Goal: Task Accomplishment & Management: Use online tool/utility

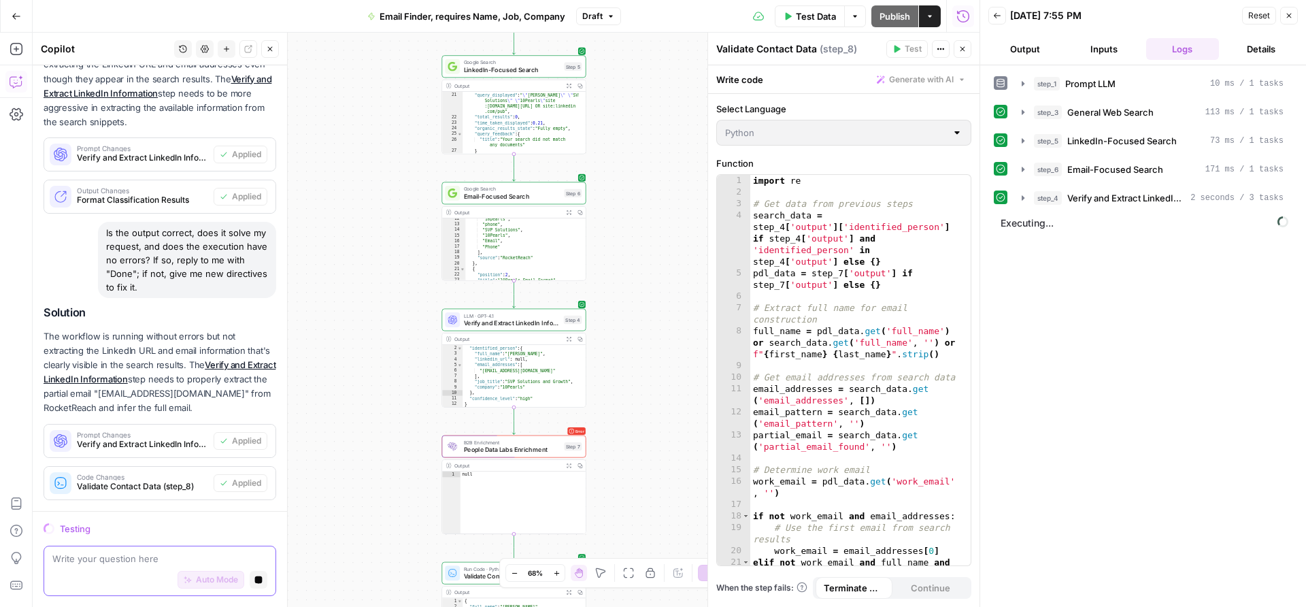
scroll to position [2377, 0]
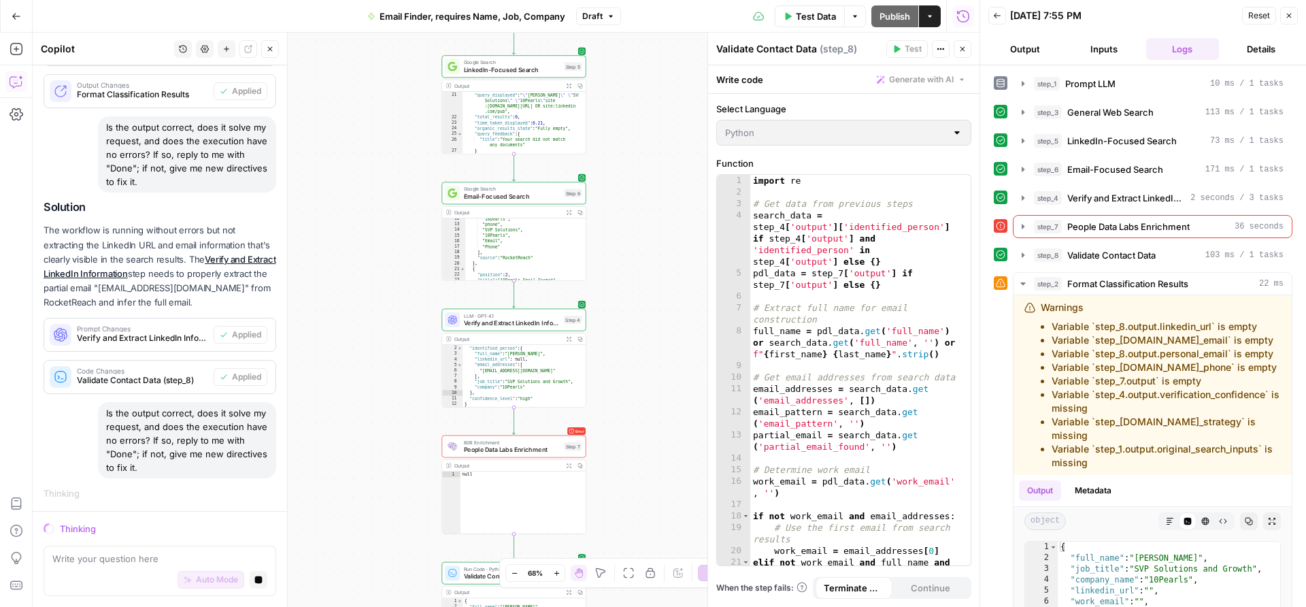
click at [543, 448] on span "People Data Labs Enrichment" at bounding box center [512, 450] width 97 height 10
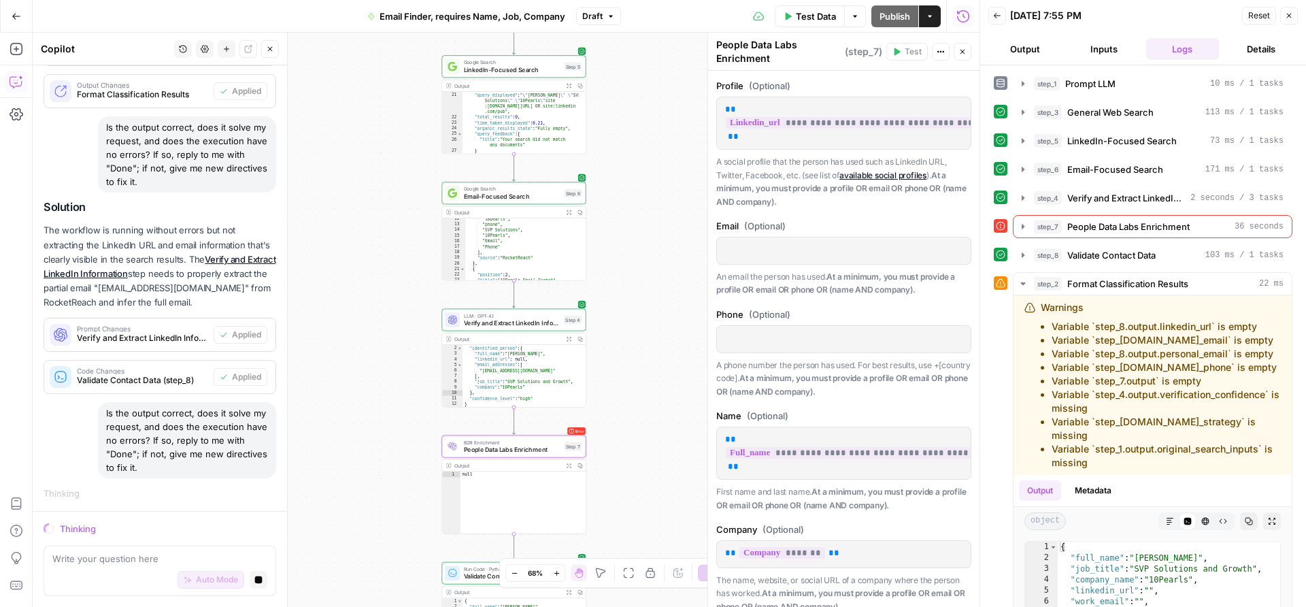
click at [945, 50] on button "Actions" at bounding box center [941, 52] width 18 height 18
click at [247, 589] on div "Auto Mode Stop generating" at bounding box center [159, 580] width 215 height 30
click at [250, 586] on button "Stop generating" at bounding box center [259, 580] width 18 height 18
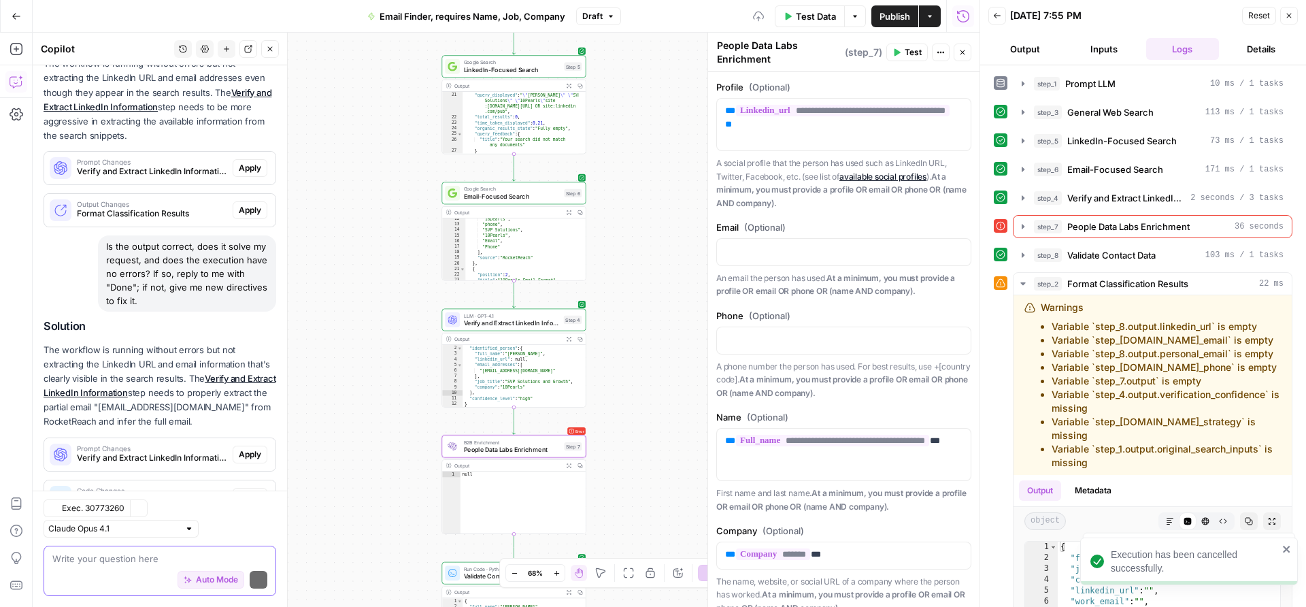
scroll to position [2511, 0]
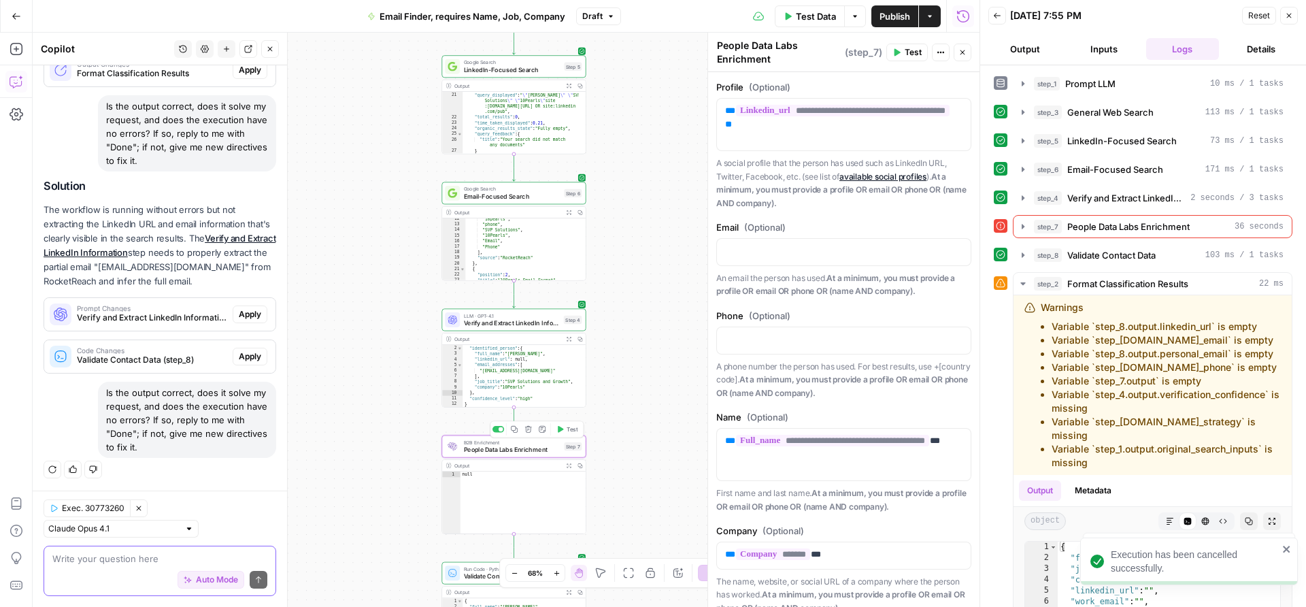
click at [531, 455] on div "B2B Enrichment People Data Labs Enrichment Step 7 Copy step Delete step Add Not…" at bounding box center [514, 446] width 144 height 22
click at [937, 52] on icon "button" at bounding box center [941, 52] width 8 height 8
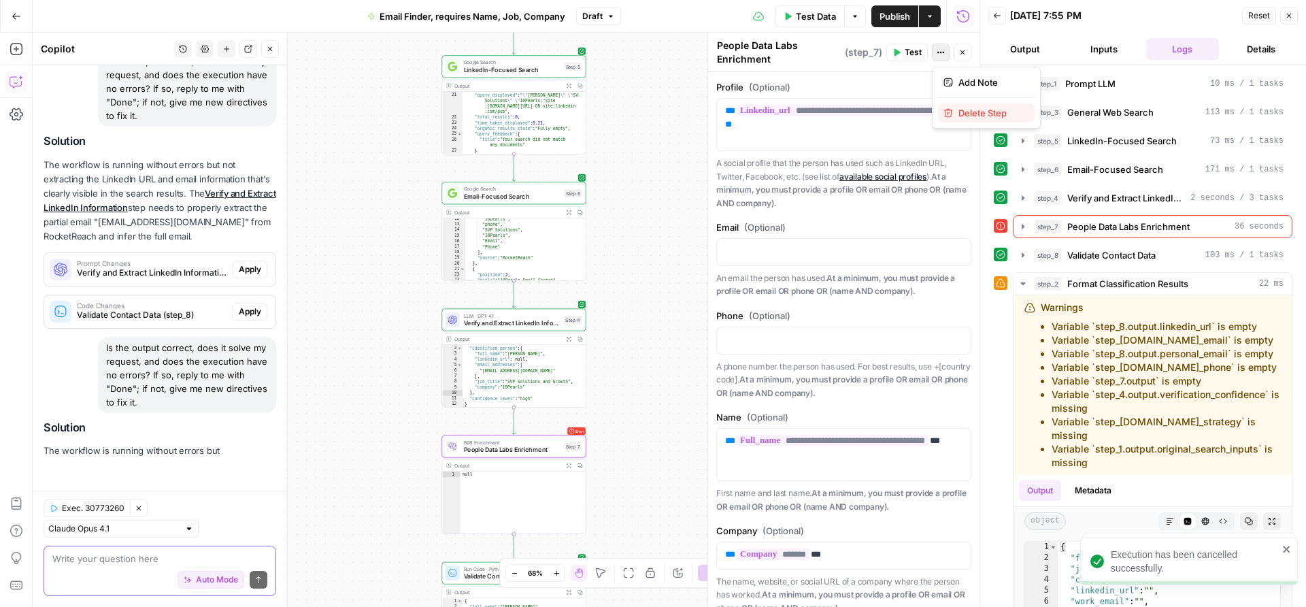
click at [950, 106] on div "Delete Step" at bounding box center [987, 113] width 86 height 14
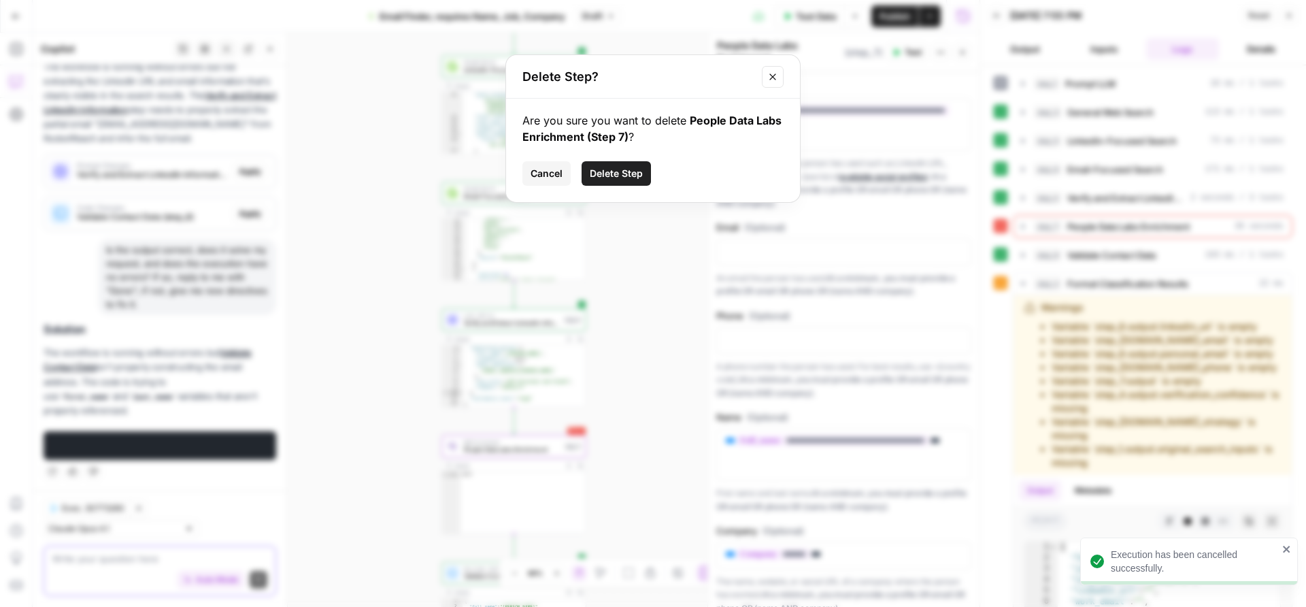
click at [642, 174] on span "Delete Step" at bounding box center [616, 174] width 53 height 14
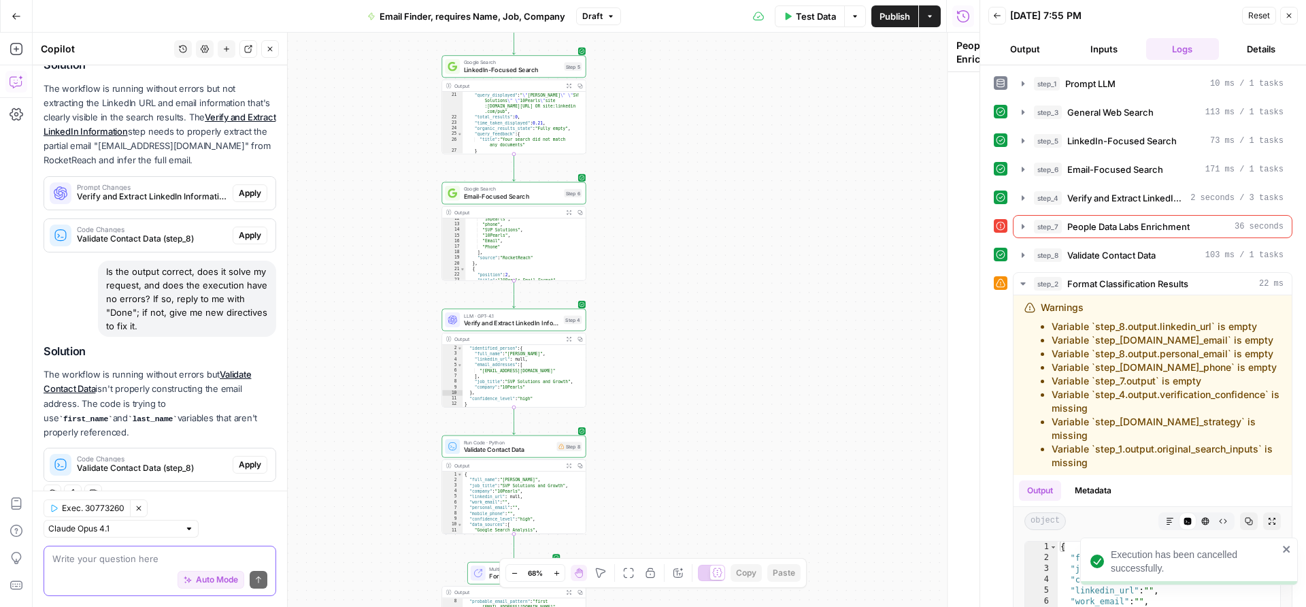
scroll to position [2664, 0]
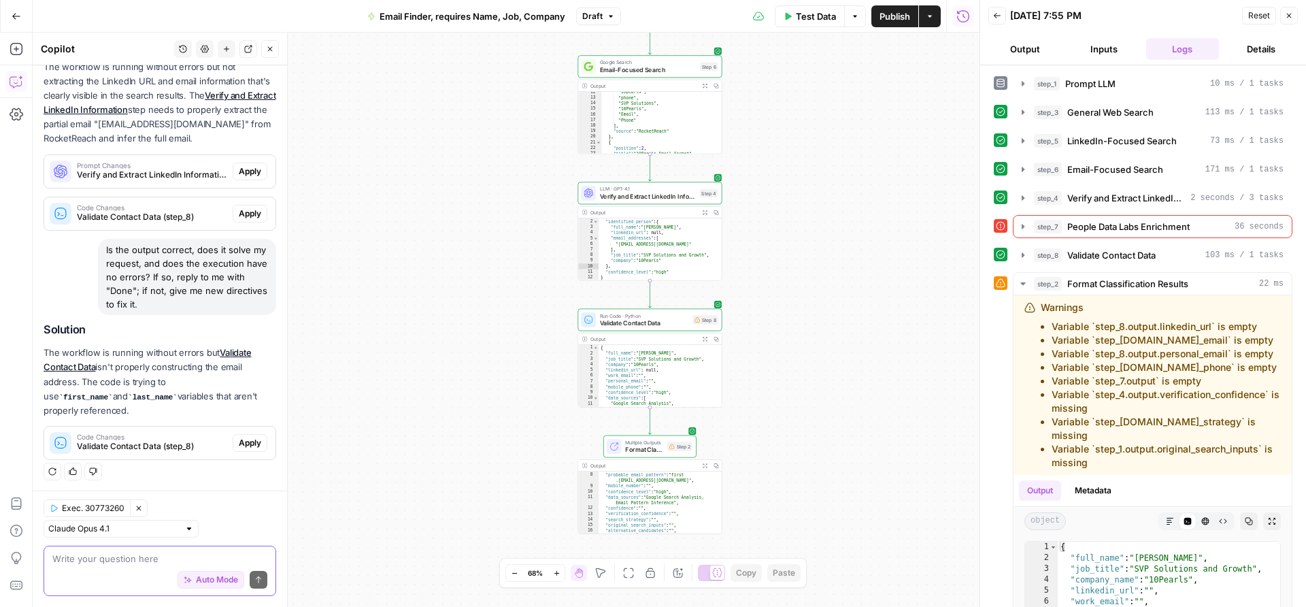
click at [203, 582] on span "Auto Mode" at bounding box center [217, 580] width 42 height 12
click at [201, 581] on span "Auto Mode" at bounding box center [217, 580] width 42 height 12
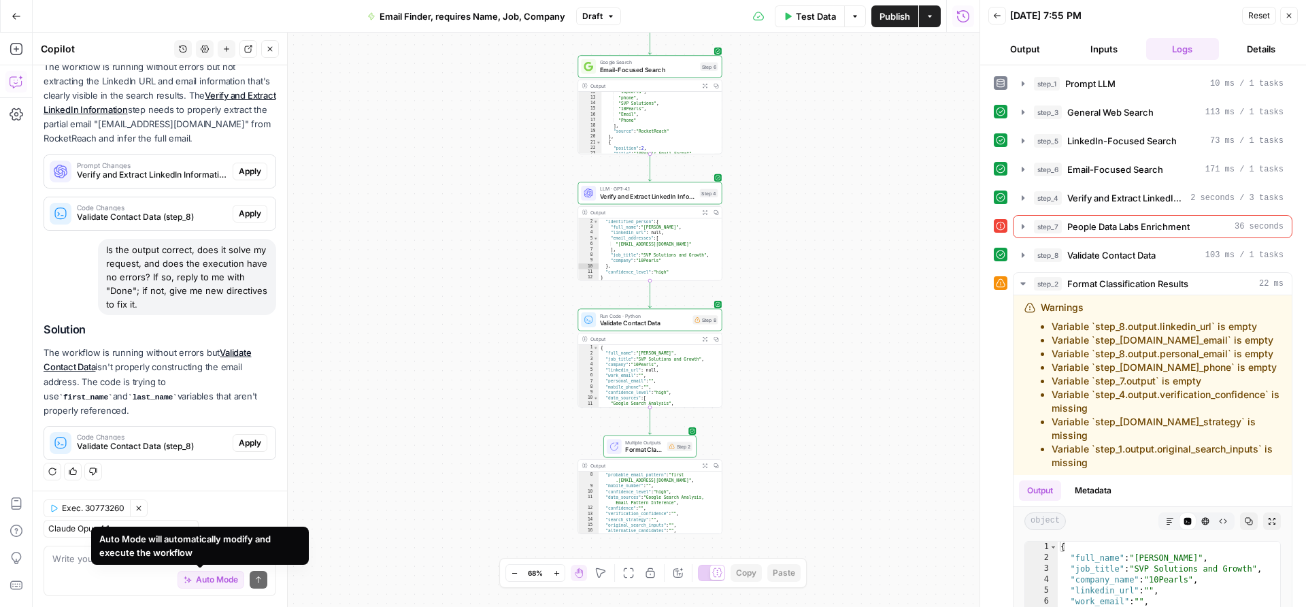
click at [198, 548] on div "Auto Mode will automatically modify and execute the workflow" at bounding box center [199, 545] width 201 height 27
click at [71, 559] on textarea at bounding box center [159, 559] width 215 height 14
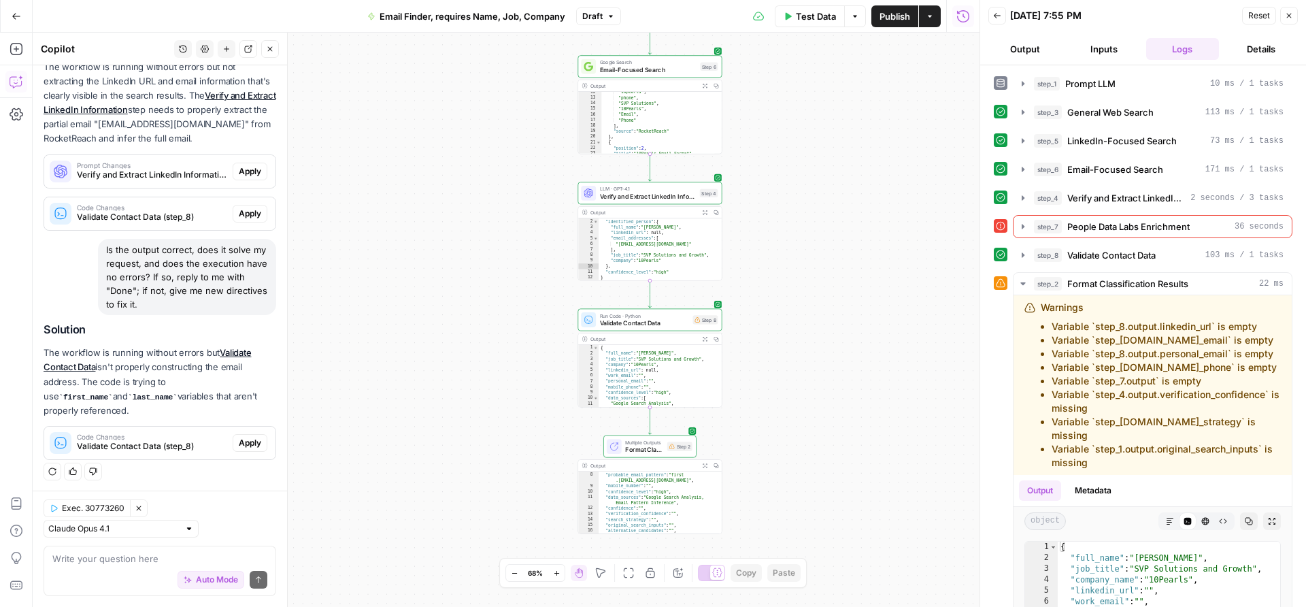
click at [120, 268] on div "Is the output correct, does it solve my request, and does the execution have no…" at bounding box center [187, 277] width 178 height 76
copy div "Is the output correct, does it solve my request, and does the execution have no…"
click at [84, 556] on textarea at bounding box center [159, 559] width 215 height 14
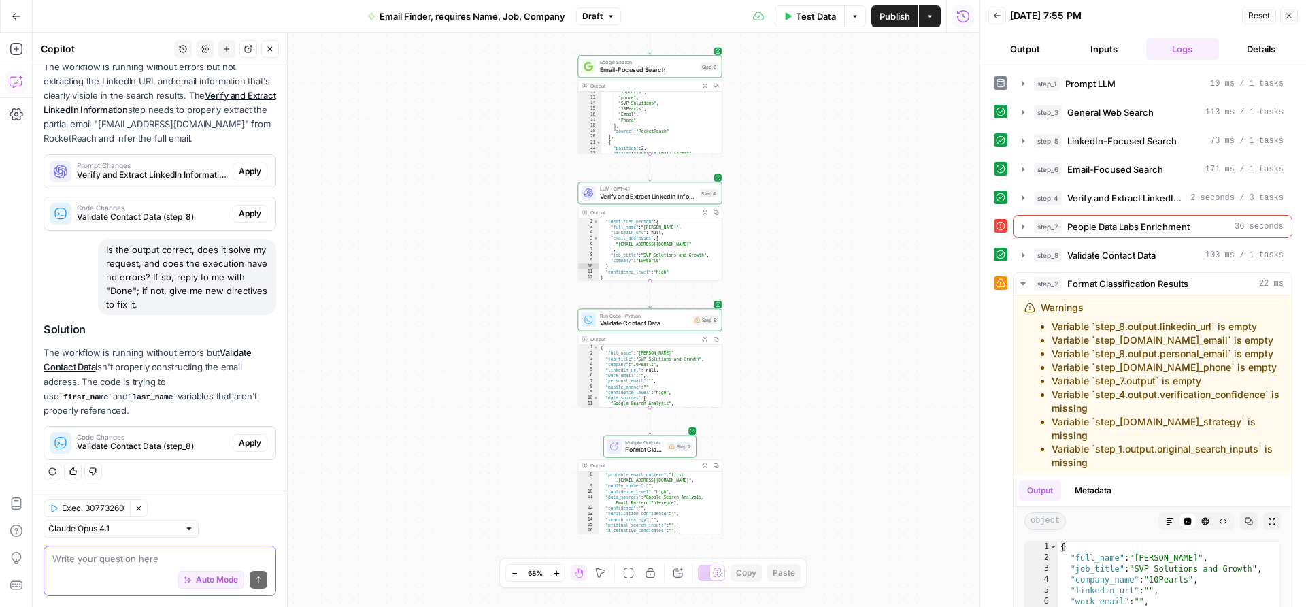
paste textarea "Is the output correct, does it solve my request, and does the execution have no…"
type textarea "Is the output correct, does it solve my request, and does the execution have no…"
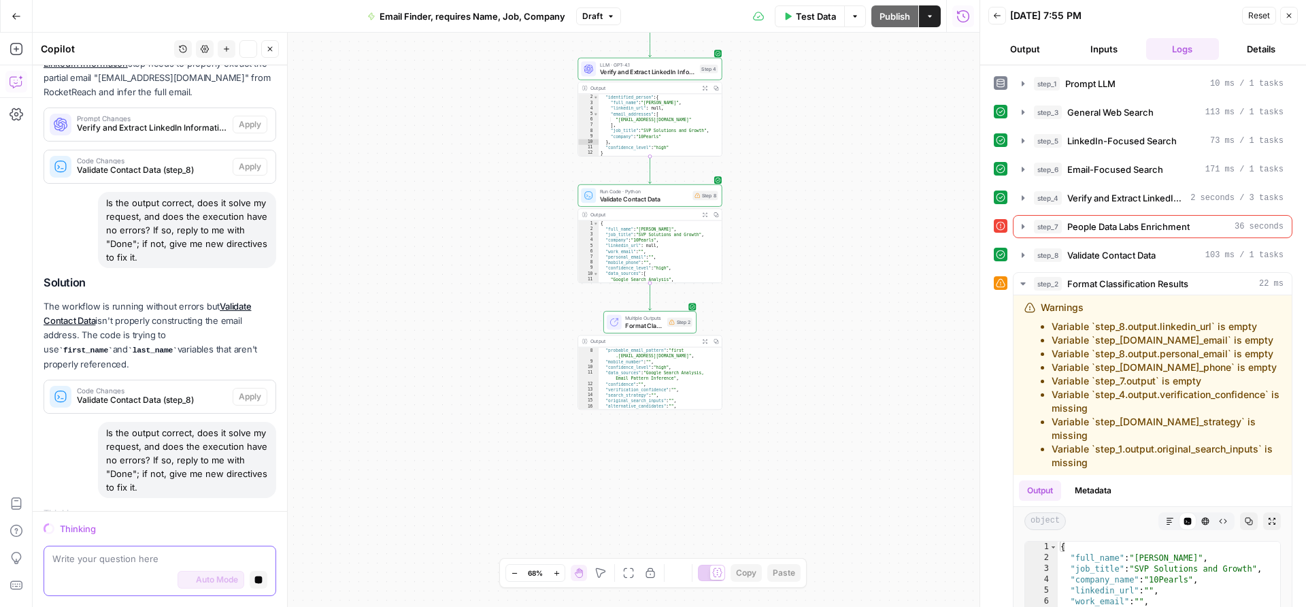
scroll to position [2592, 0]
